Goal: Information Seeking & Learning: Check status

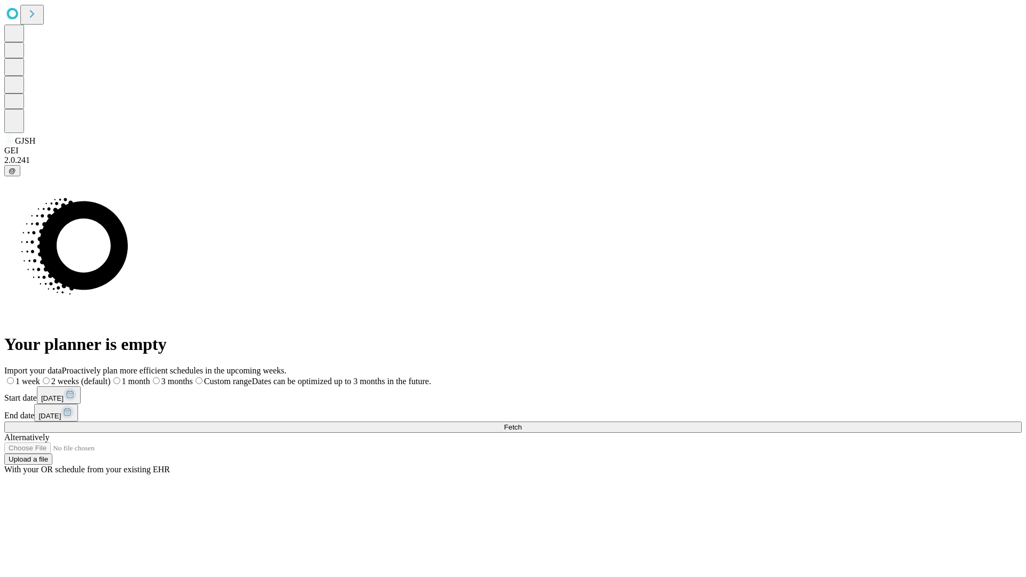
click at [521, 423] on span "Fetch" at bounding box center [513, 427] width 18 height 8
